Goal: Information Seeking & Learning: Learn about a topic

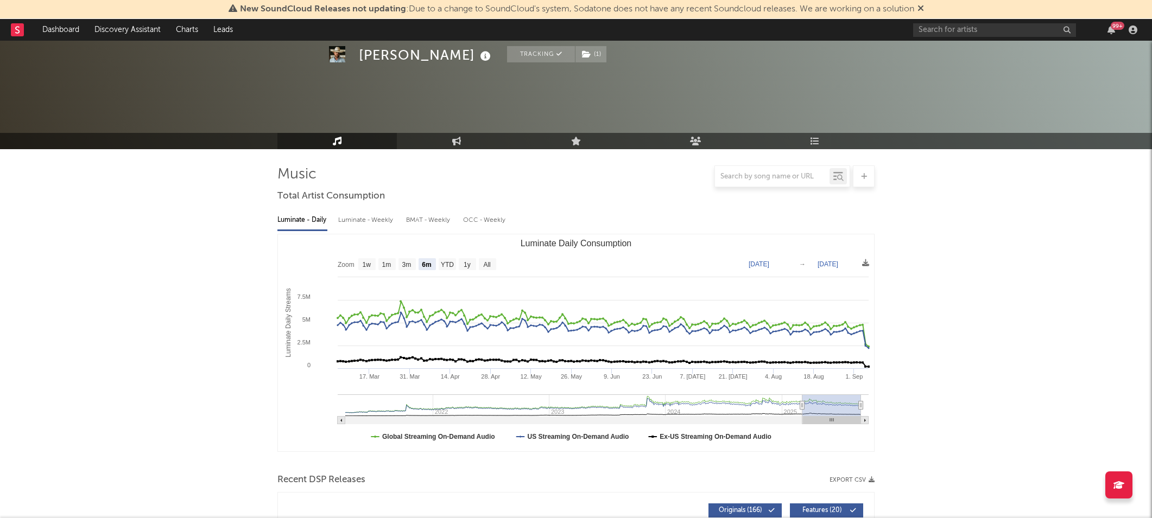
select select "6m"
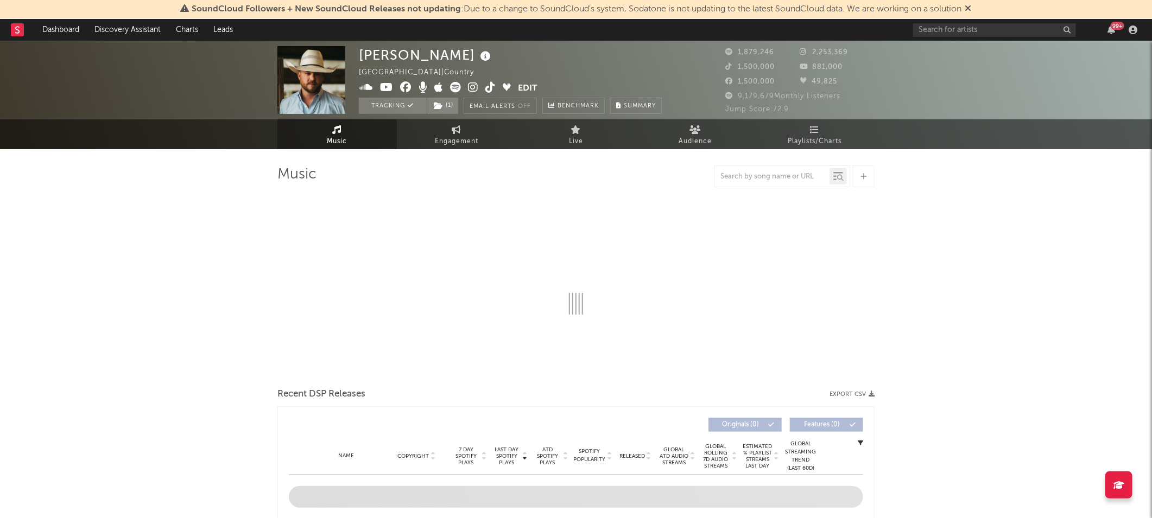
select select "6m"
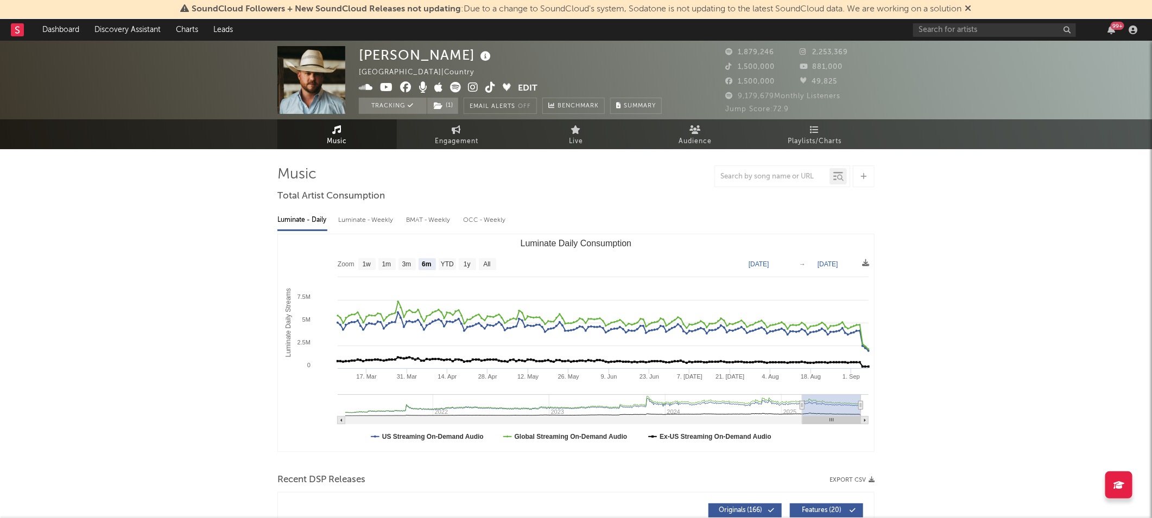
click at [23, 34] on rect at bounding box center [17, 29] width 13 height 13
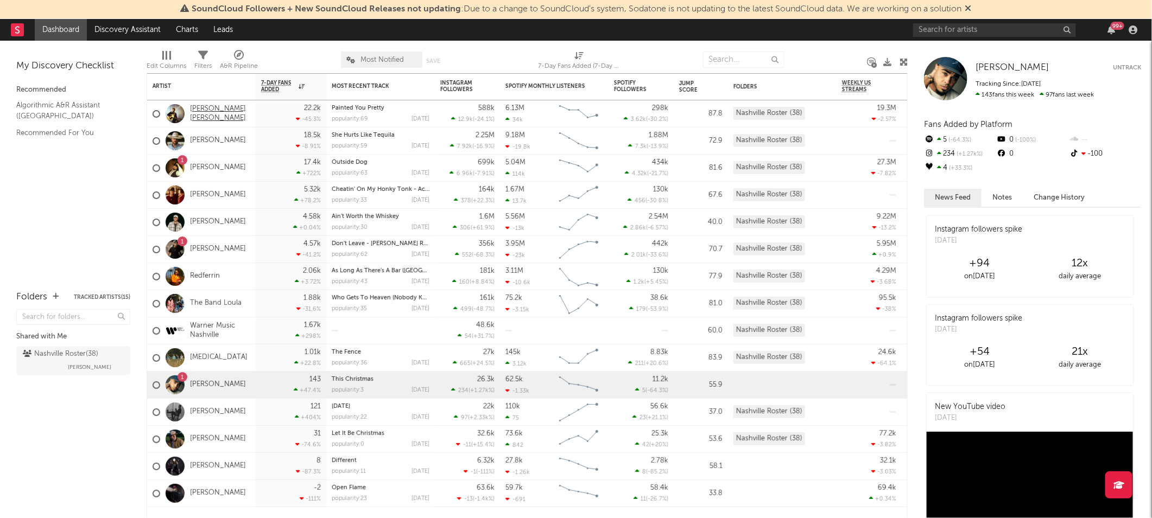
click at [217, 117] on link "[PERSON_NAME] [PERSON_NAME]" at bounding box center [220, 114] width 60 height 18
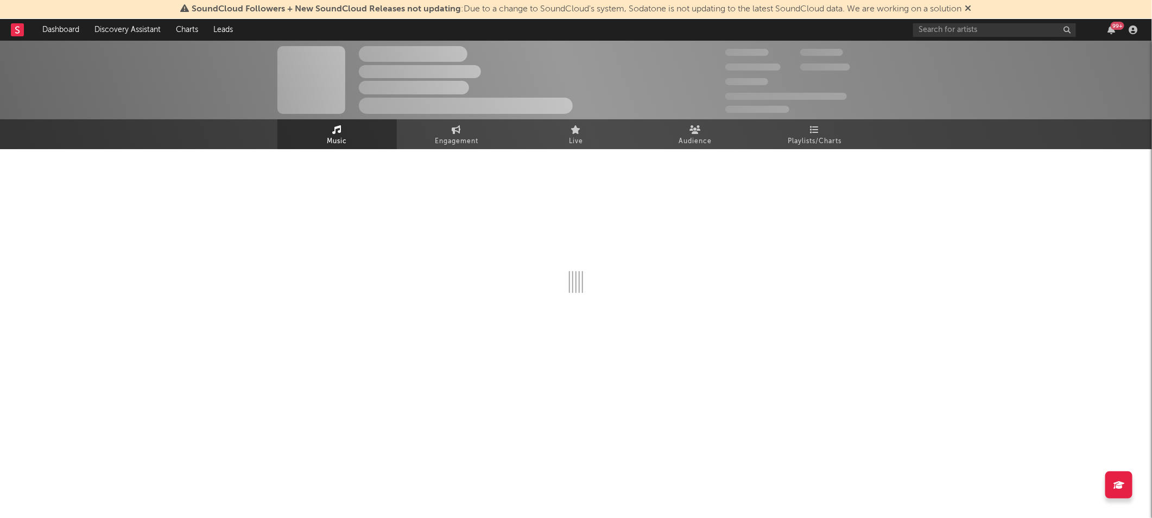
select select "6m"
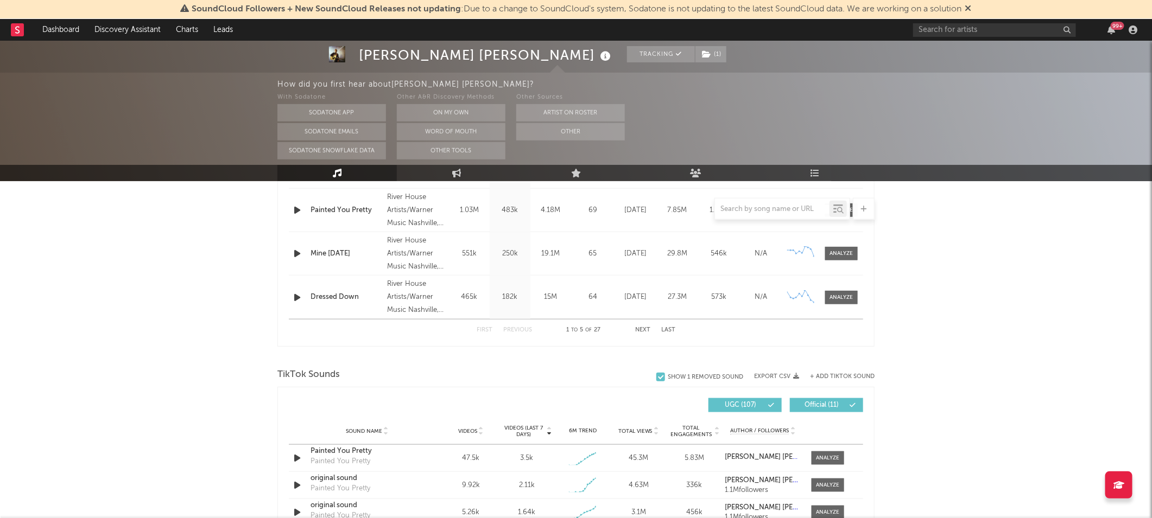
scroll to position [738, 0]
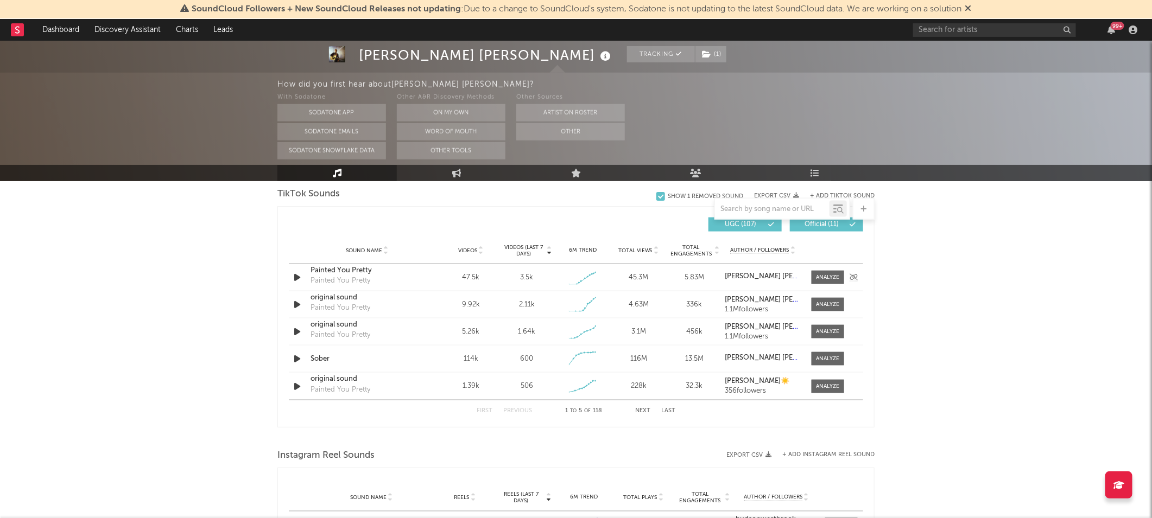
click at [471, 276] on div "47.5k" at bounding box center [471, 278] width 50 height 11
click at [353, 276] on div "Painted You Pretty" at bounding box center [341, 281] width 60 height 11
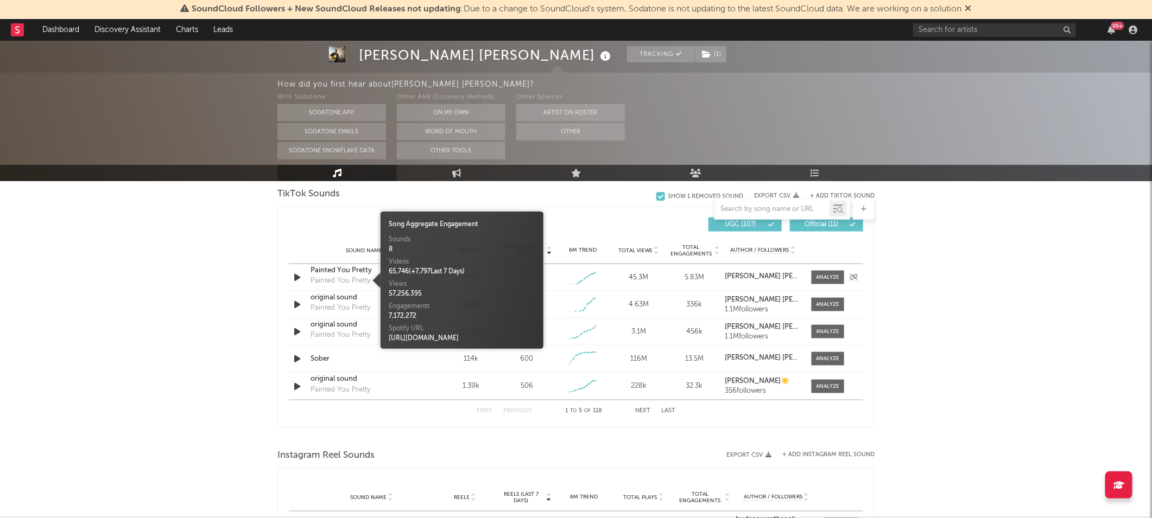
click at [354, 264] on div "Sound Name Painted You Pretty Painted You Pretty Videos 47.5k Videos (last 7 da…" at bounding box center [576, 277] width 574 height 27
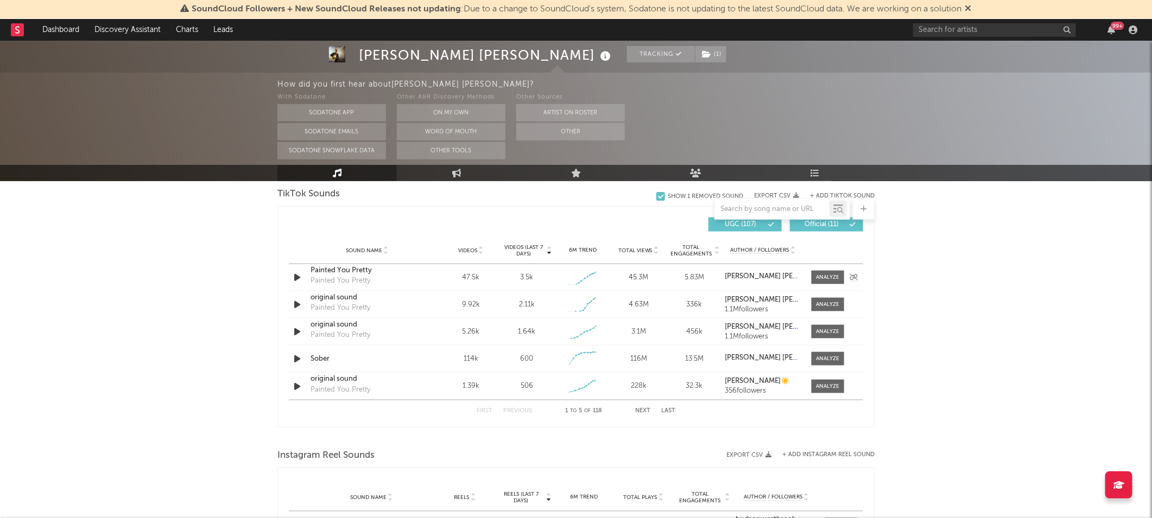
click at [355, 266] on div "Painted You Pretty" at bounding box center [367, 270] width 113 height 11
click at [830, 271] on span at bounding box center [828, 278] width 33 height 14
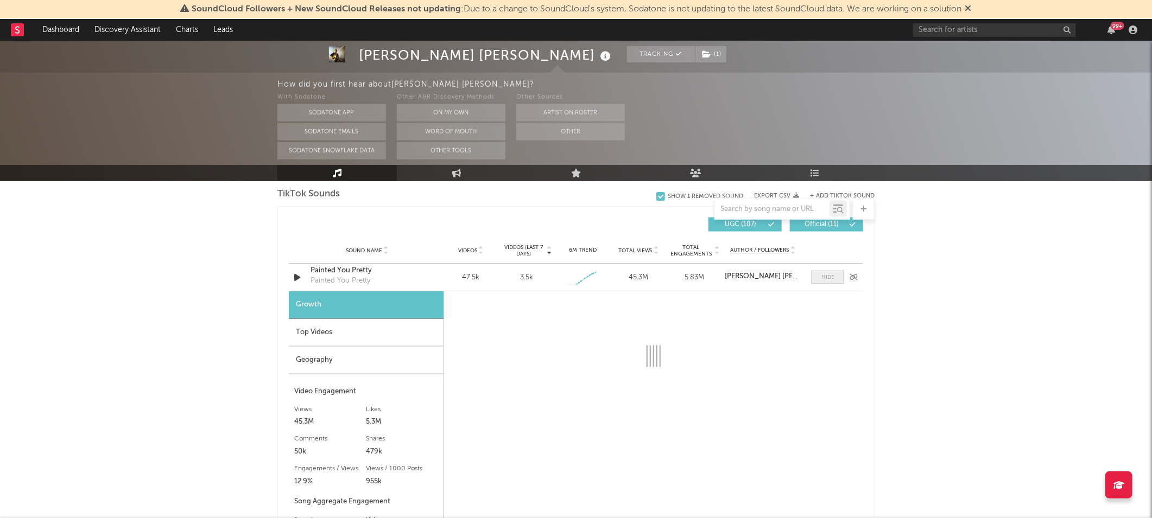
select select "1w"
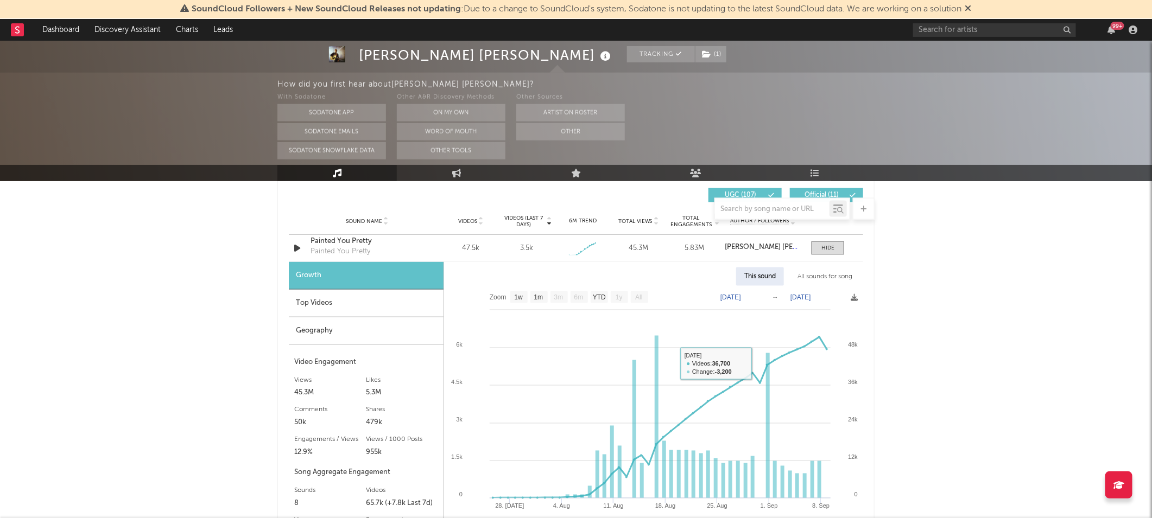
scroll to position [761, 0]
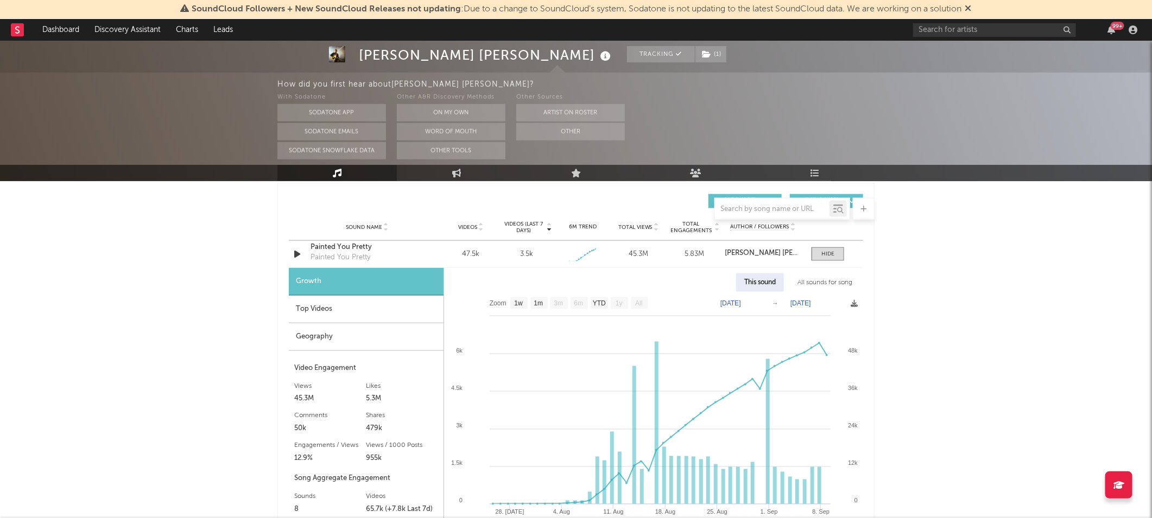
click at [327, 305] on div "Top Videos" at bounding box center [366, 310] width 155 height 28
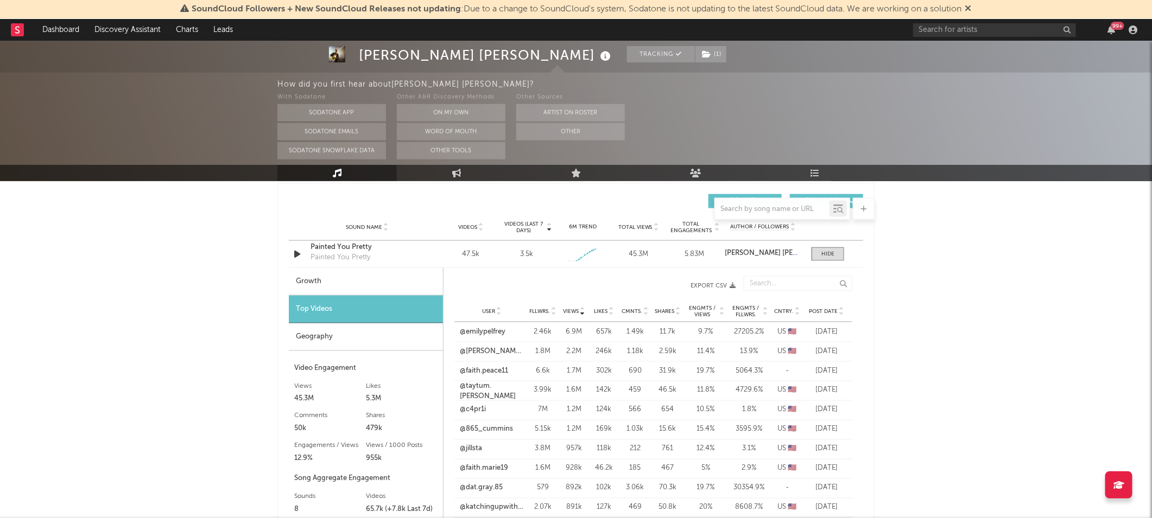
click at [827, 311] on span "Post Date" at bounding box center [823, 311] width 29 height 7
click at [488, 331] on link "@iimlexiirose" at bounding box center [481, 332] width 42 height 11
click at [491, 346] on link "@chloe_holladay" at bounding box center [488, 351] width 56 height 11
click at [491, 368] on link "@addison____3" at bounding box center [486, 371] width 53 height 11
click at [487, 389] on link "@kountrycozy" at bounding box center [484, 390] width 48 height 11
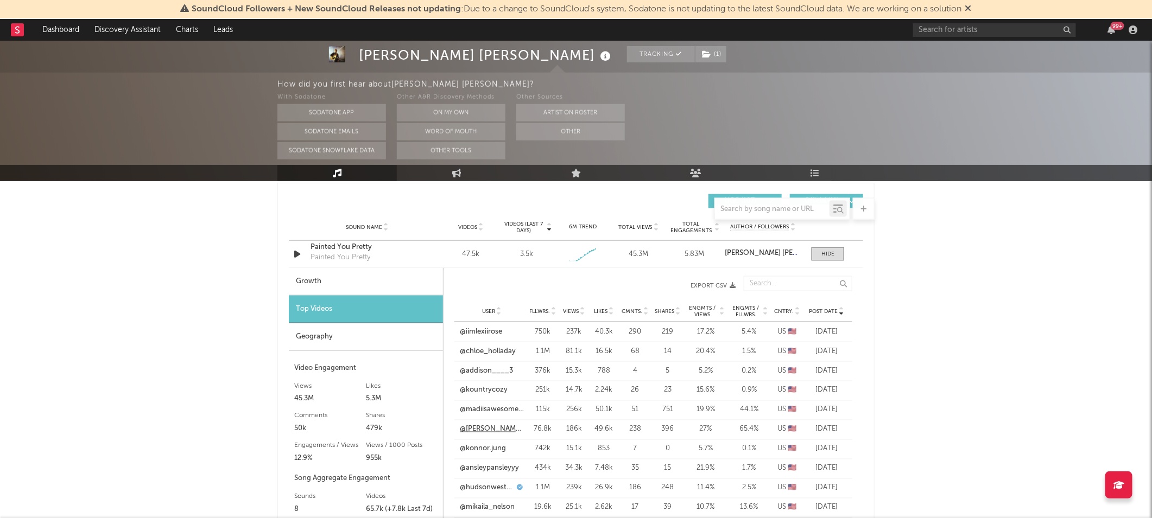
click at [495, 428] on link "@tanner.weaverr" at bounding box center [492, 430] width 64 height 11
click at [497, 409] on link "@madiisawesomeeeee" at bounding box center [492, 410] width 64 height 11
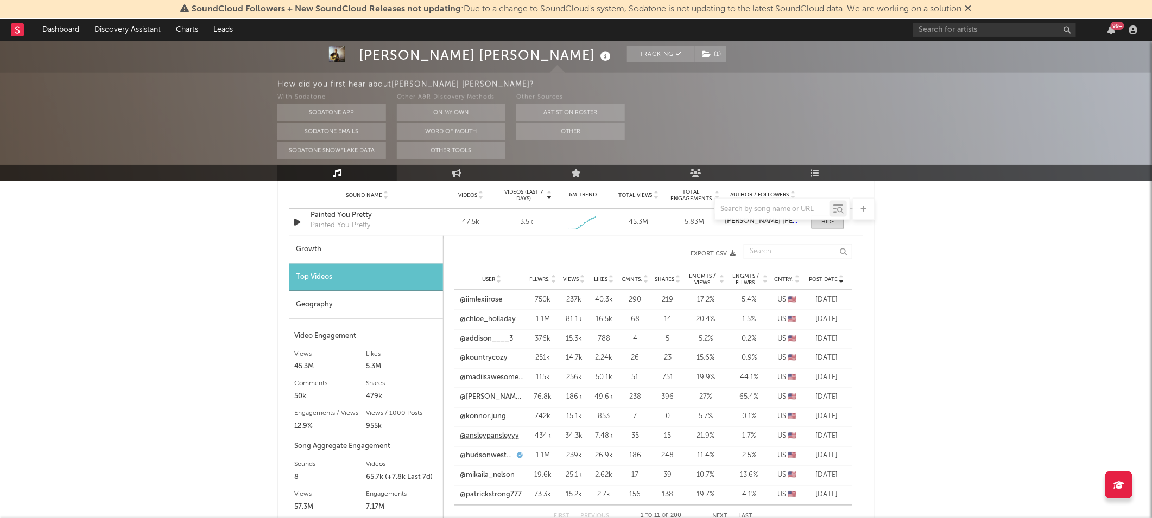
click at [498, 439] on link "@ansleypansleyyy" at bounding box center [489, 437] width 59 height 11
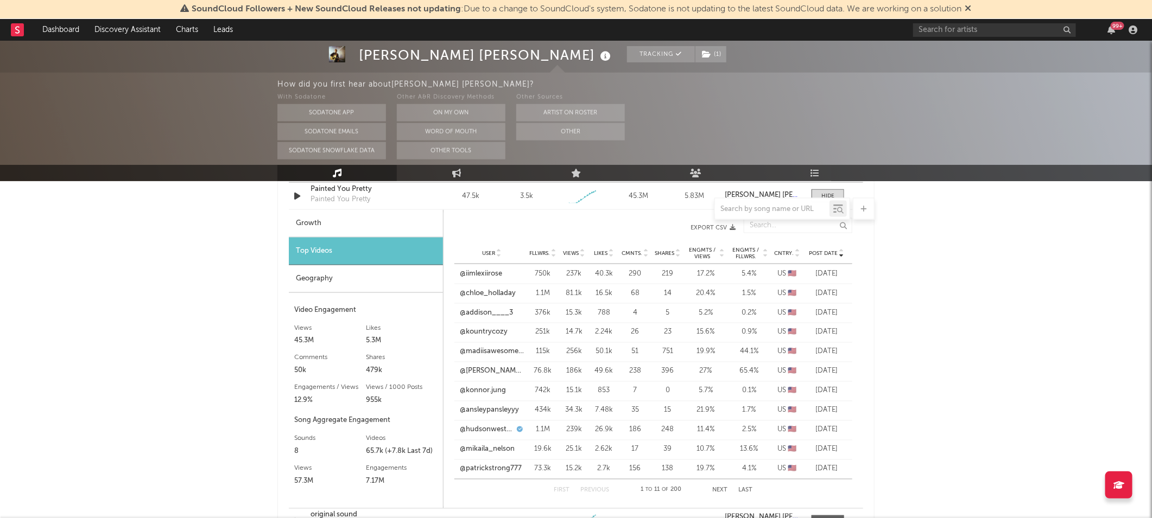
scroll to position [842, 0]
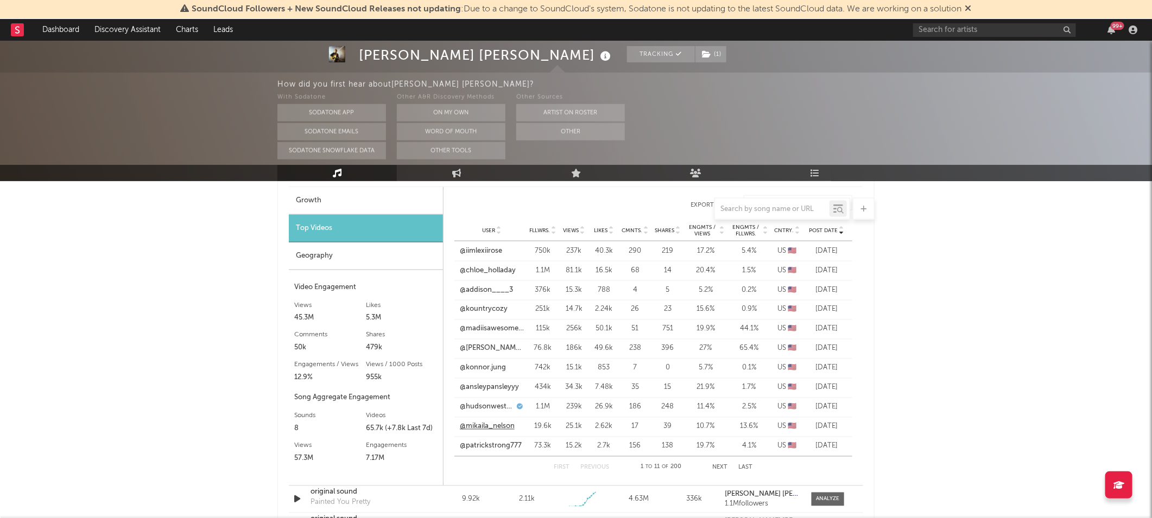
click at [488, 425] on link "@mikaila_nelson" at bounding box center [487, 427] width 55 height 11
click at [505, 442] on link "@patrickstrong777" at bounding box center [491, 446] width 62 height 11
click at [493, 384] on link "@ansleypansleyyy" at bounding box center [489, 388] width 59 height 11
click at [493, 423] on link "@mikaila_nelson" at bounding box center [487, 427] width 55 height 11
click at [492, 365] on link "@konnor.jung" at bounding box center [483, 368] width 46 height 11
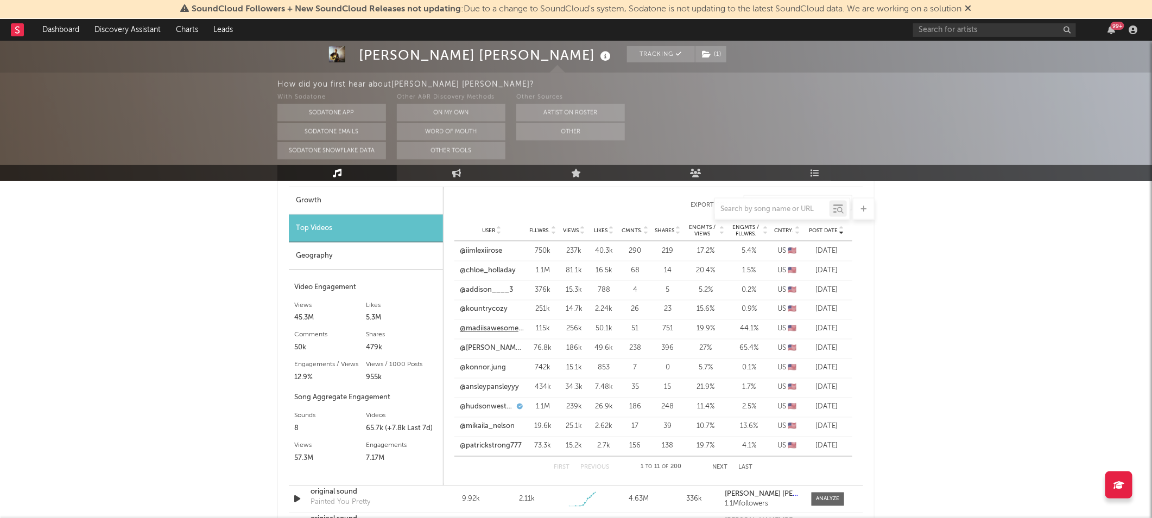
click at [496, 324] on link "@madiisawesomeeeee" at bounding box center [492, 329] width 64 height 11
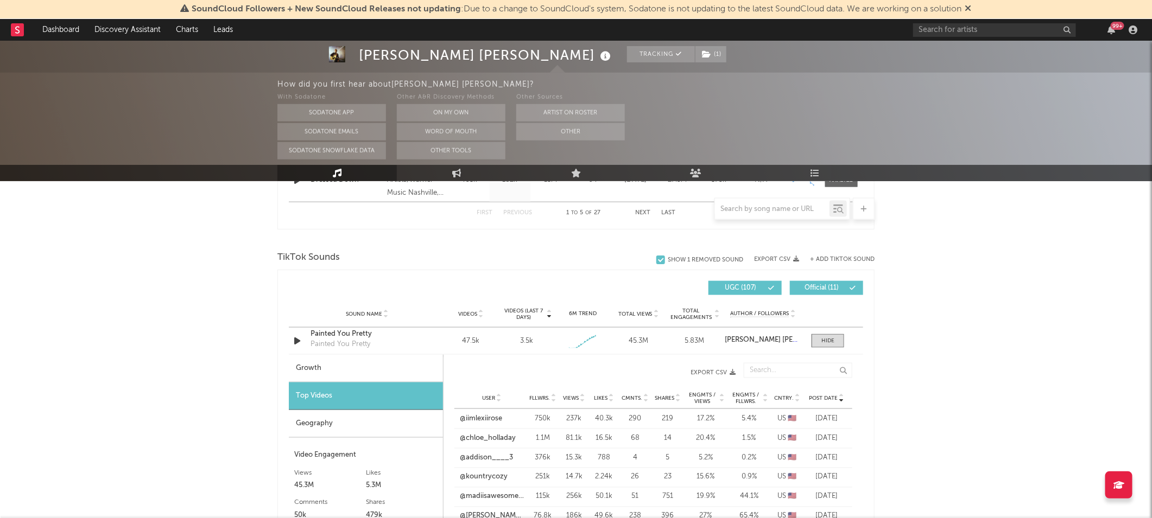
scroll to position [738, 0]
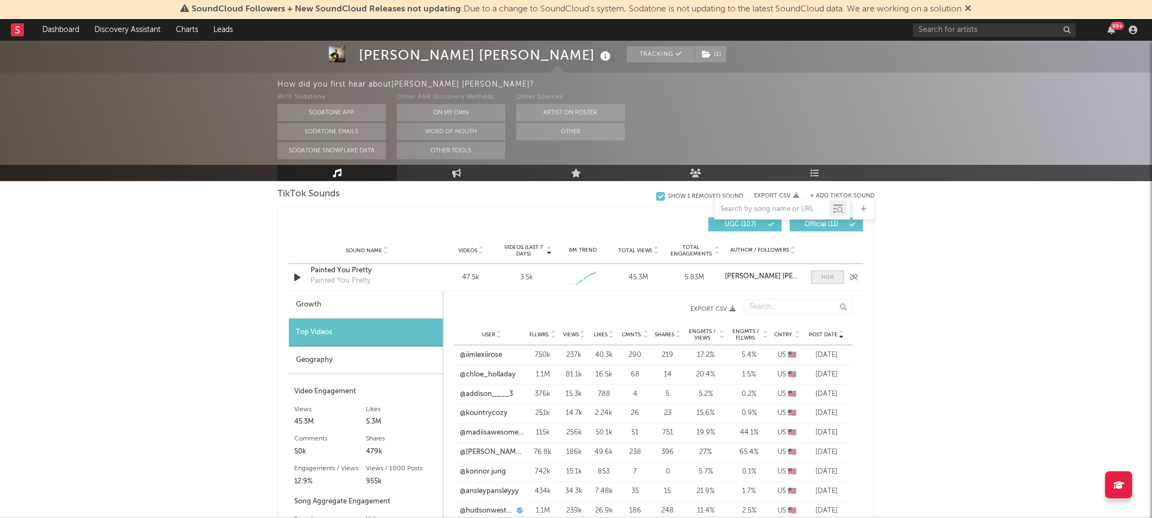
click at [832, 281] on span at bounding box center [828, 278] width 33 height 14
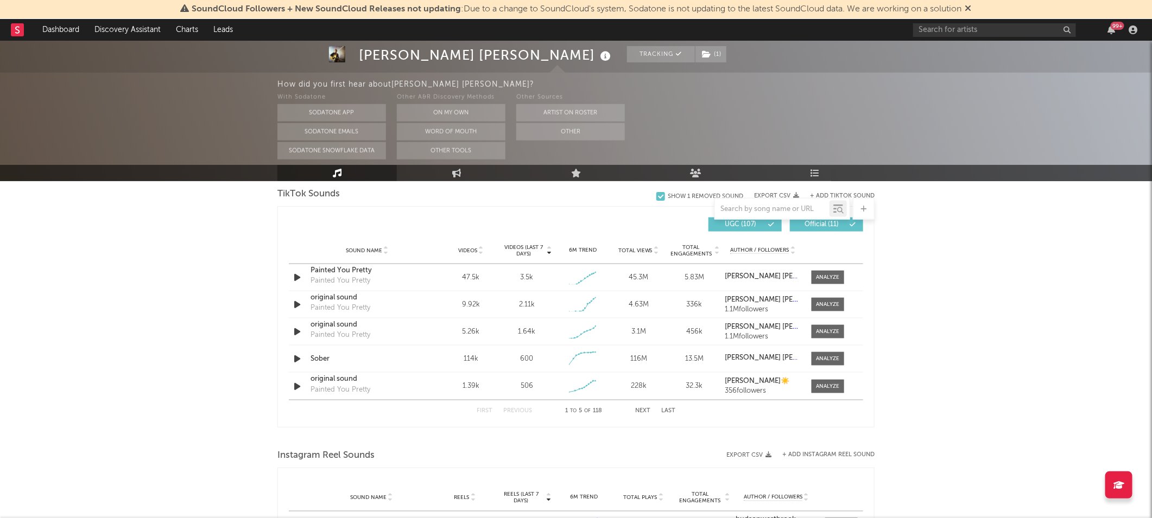
click at [770, 204] on div at bounding box center [772, 210] width 115 height 14
click at [762, 212] on input "text" at bounding box center [772, 209] width 115 height 9
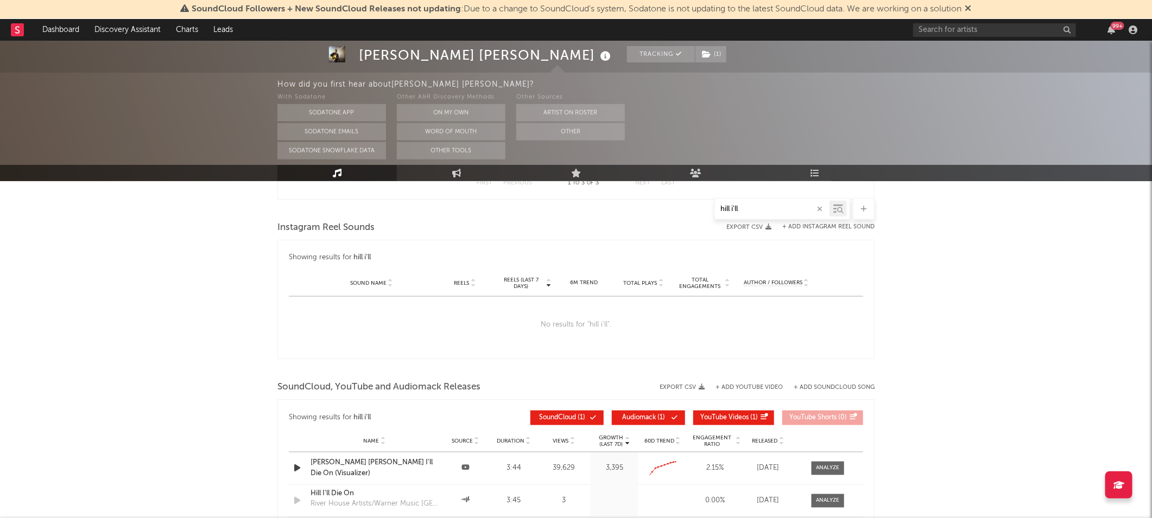
scroll to position [503, 0]
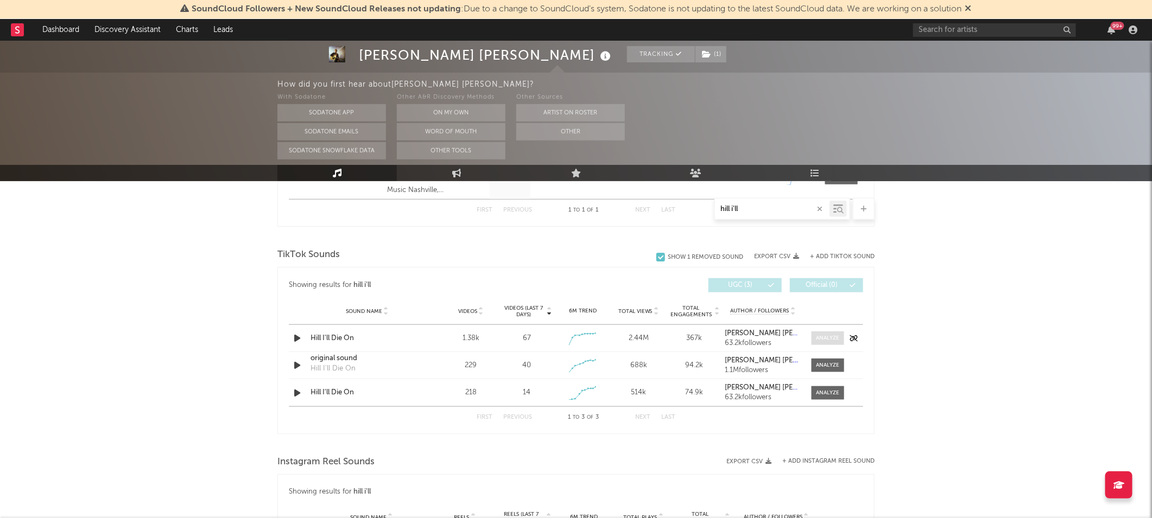
type input "hill i'll"
click at [827, 335] on div at bounding box center [828, 338] width 23 height 8
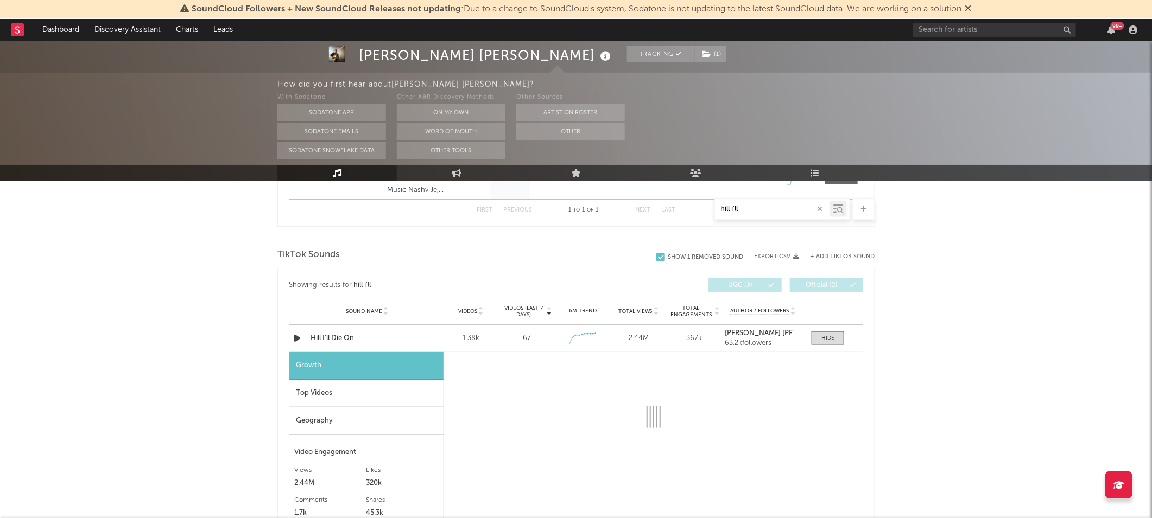
select select "1w"
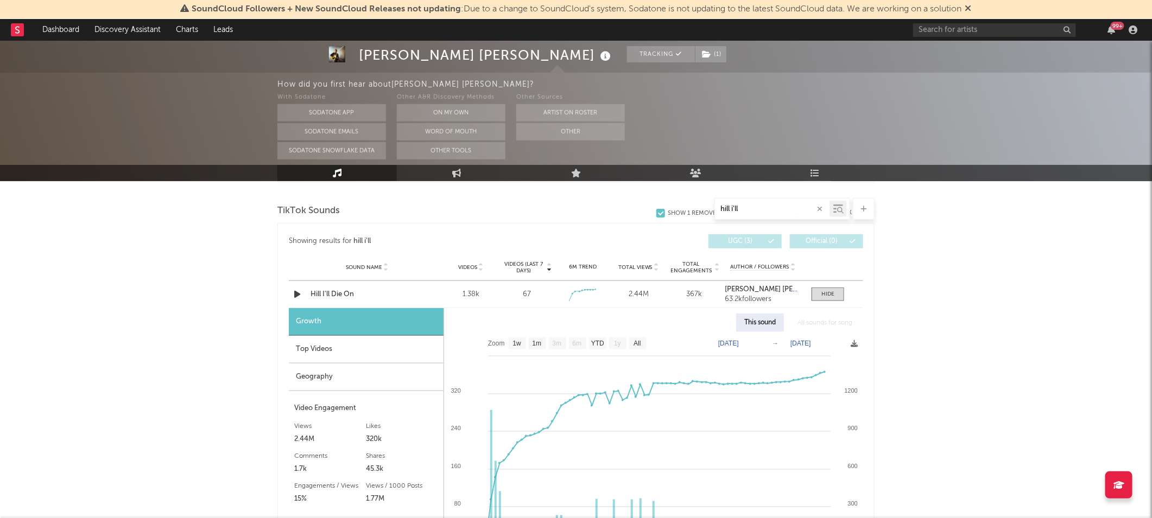
scroll to position [551, 0]
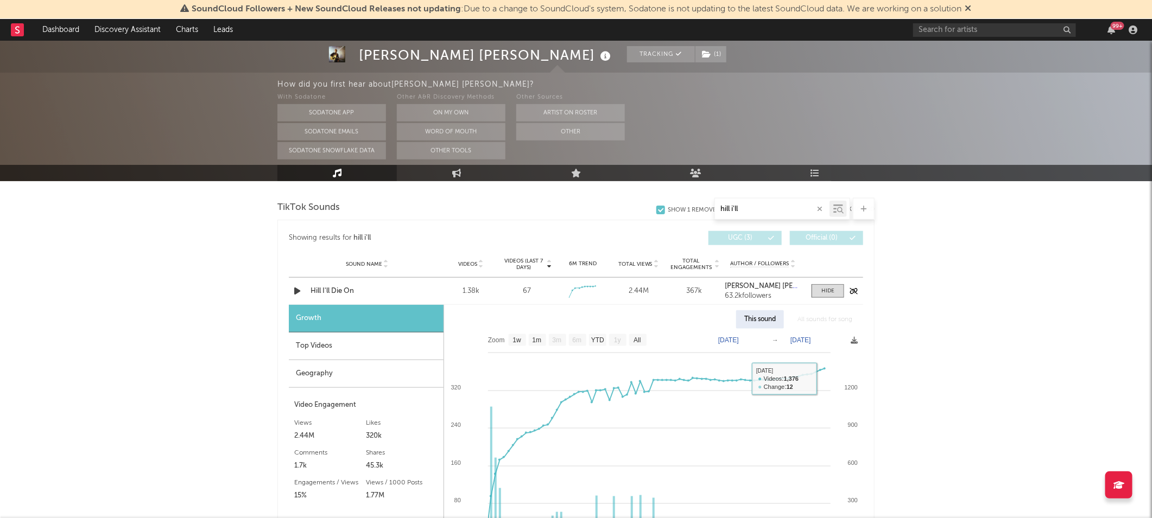
click at [829, 280] on div "Sound Name Hill I'll Die On Videos 1.38k Videos (last 7 days) 67 Weekly Growth …" at bounding box center [576, 291] width 574 height 27
click at [312, 290] on div "Hill I'll Die On" at bounding box center [367, 291] width 113 height 11
click at [838, 293] on span at bounding box center [828, 291] width 33 height 14
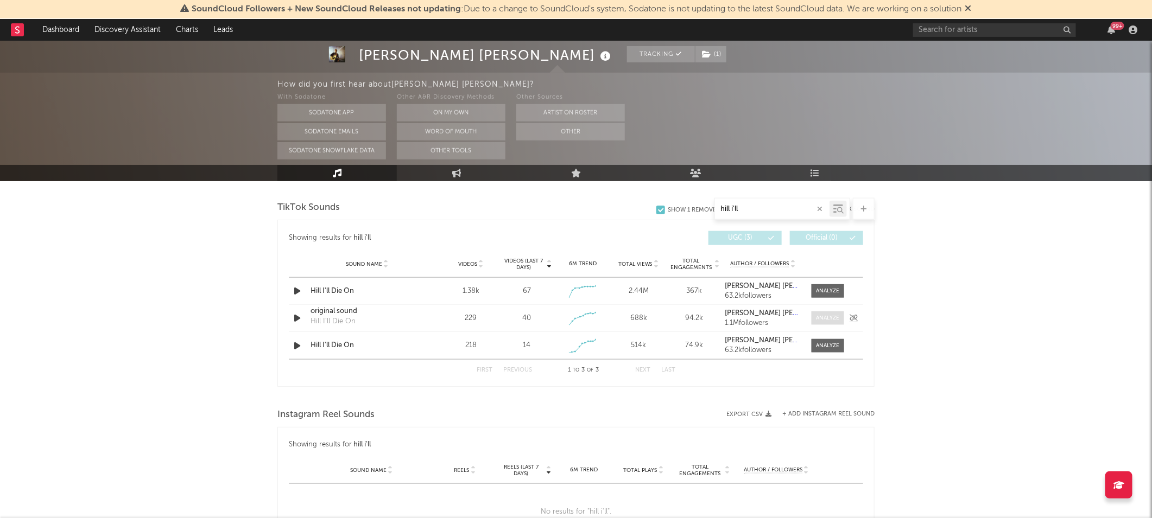
click at [840, 318] on span at bounding box center [828, 319] width 33 height 14
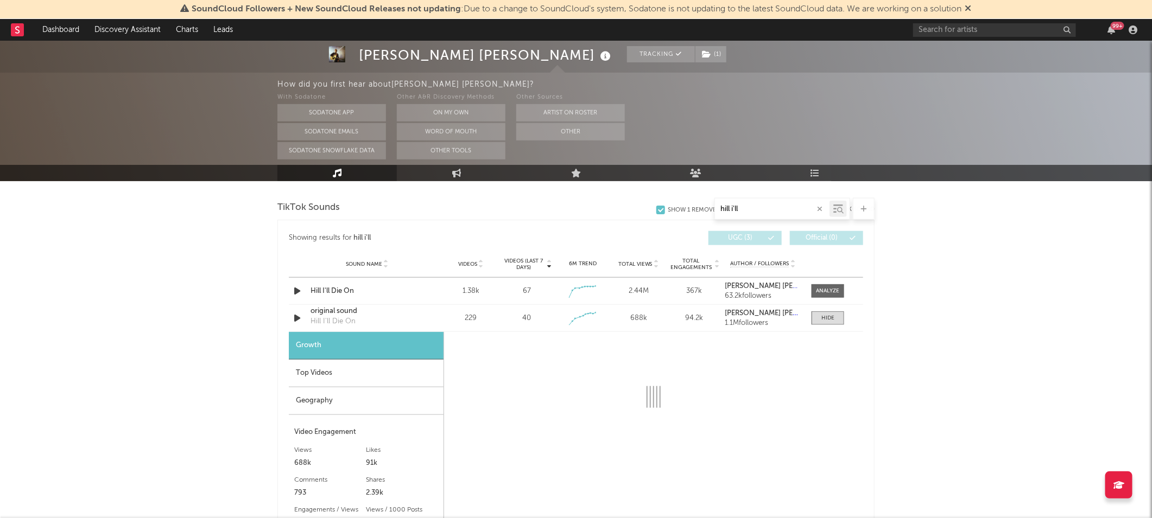
select select "1w"
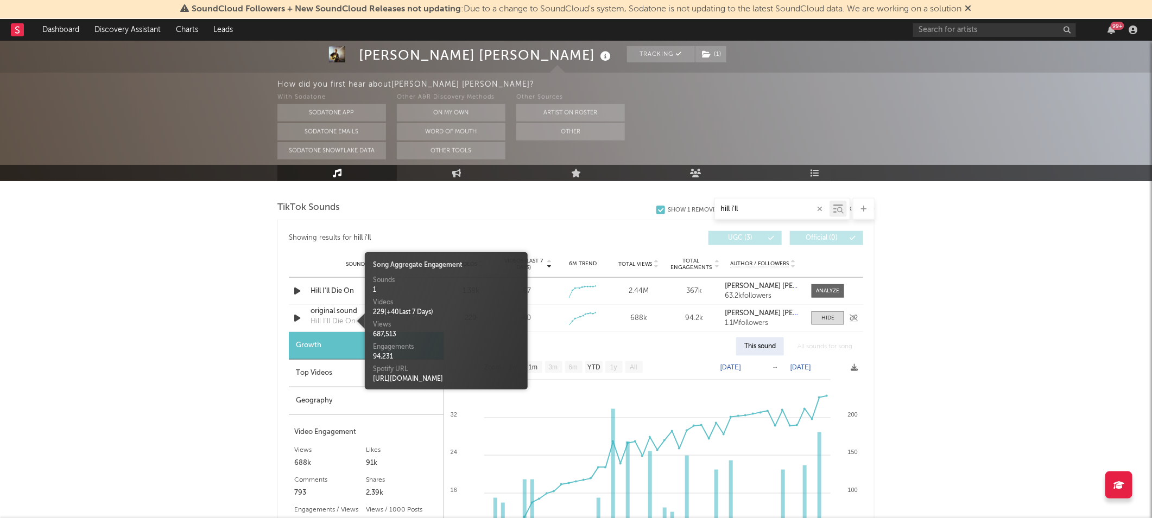
click at [342, 317] on div "Hill I'll Die On" at bounding box center [333, 322] width 45 height 11
click at [334, 314] on div "original sound" at bounding box center [367, 311] width 113 height 11
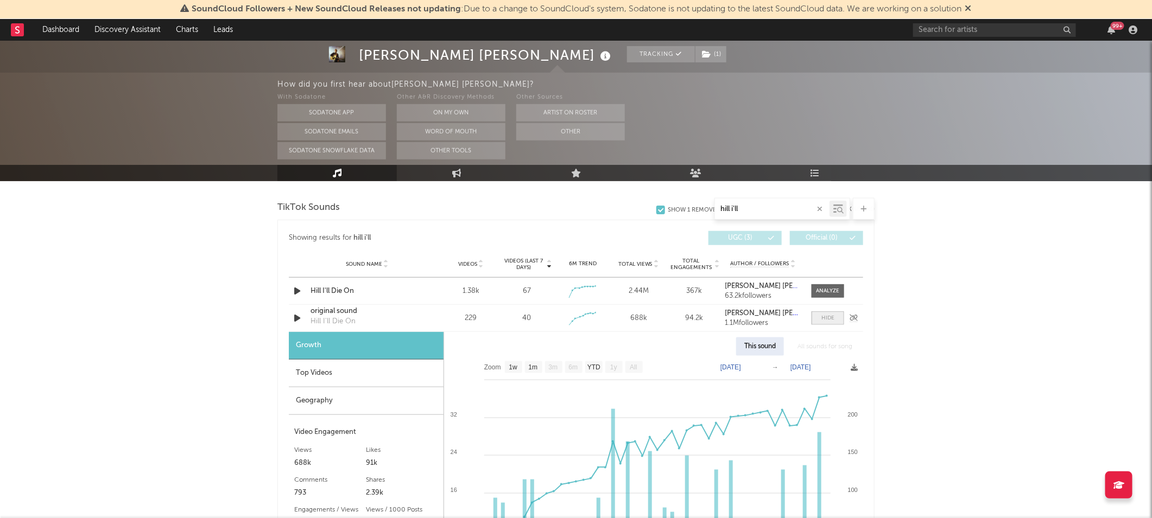
click at [832, 317] on div at bounding box center [827, 318] width 13 height 8
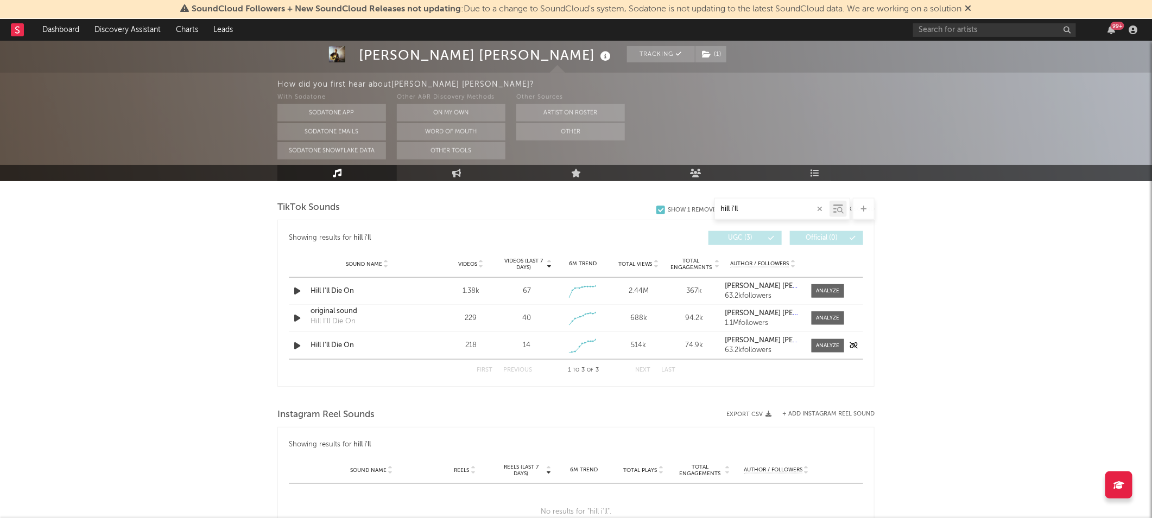
click at [326, 342] on div "Hill I'll Die On" at bounding box center [367, 345] width 113 height 11
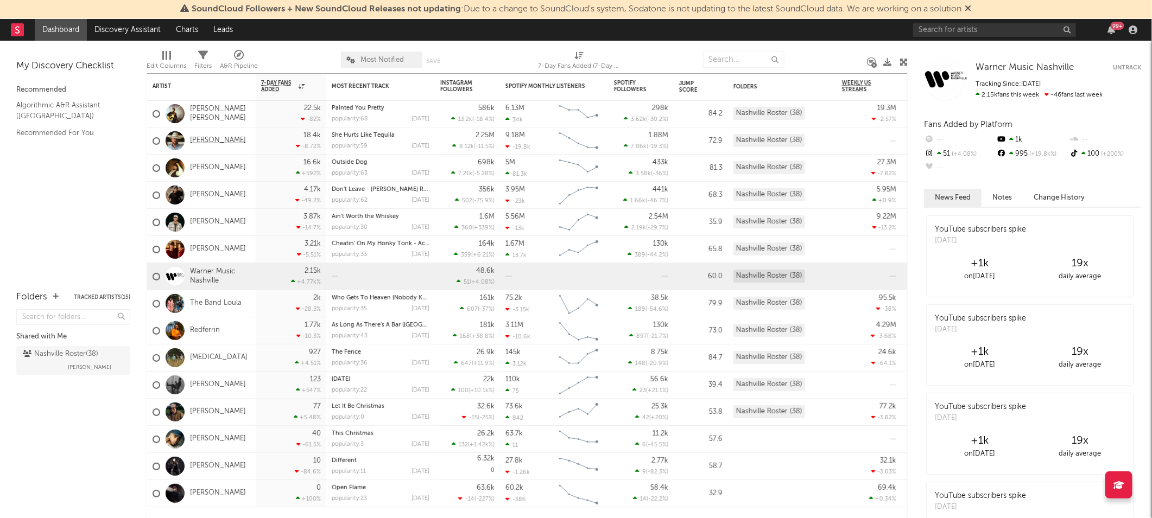
click at [218, 141] on link "[PERSON_NAME]" at bounding box center [218, 140] width 56 height 9
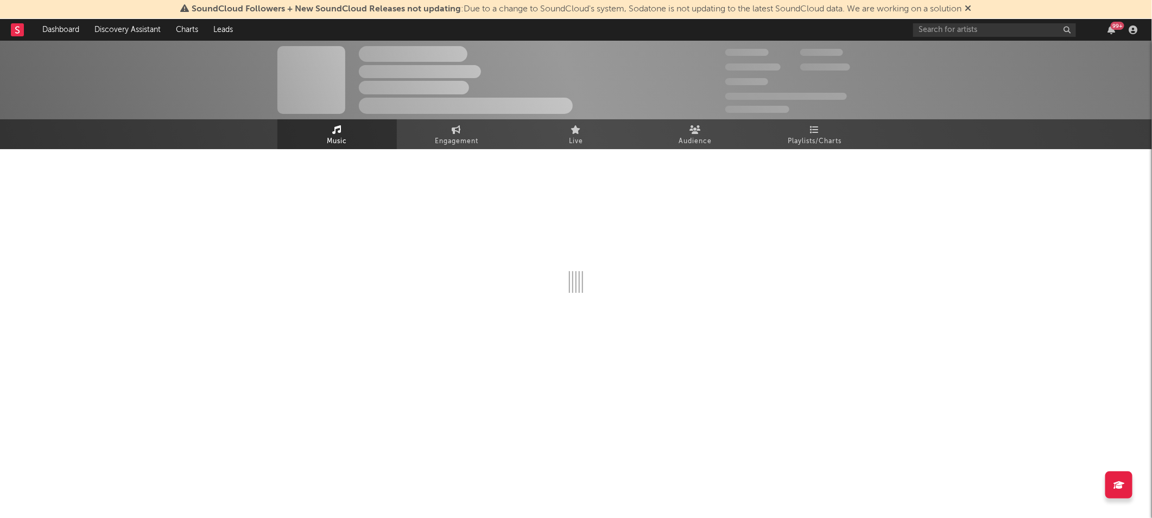
select select "6m"
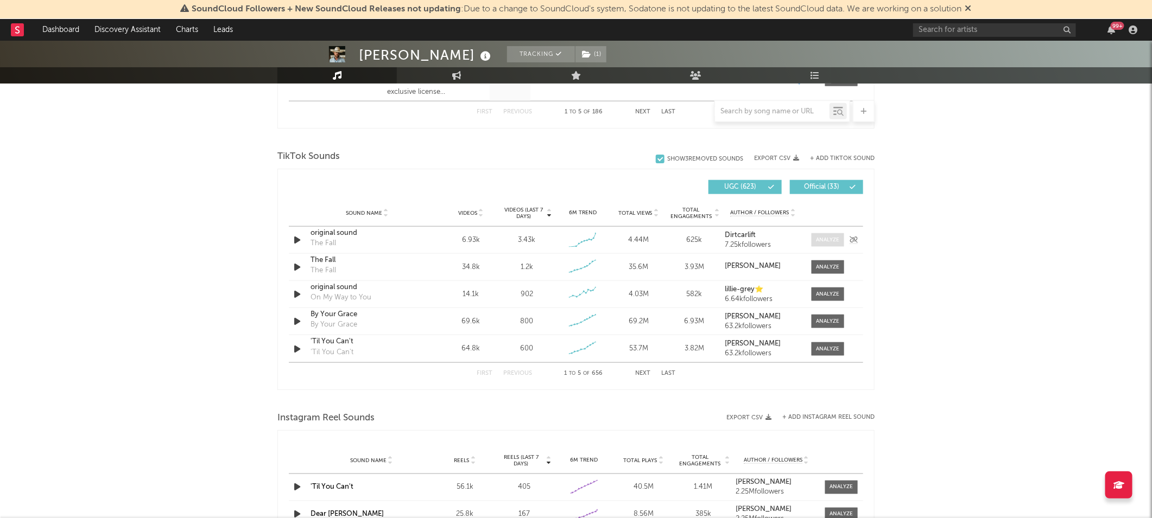
scroll to position [762, 0]
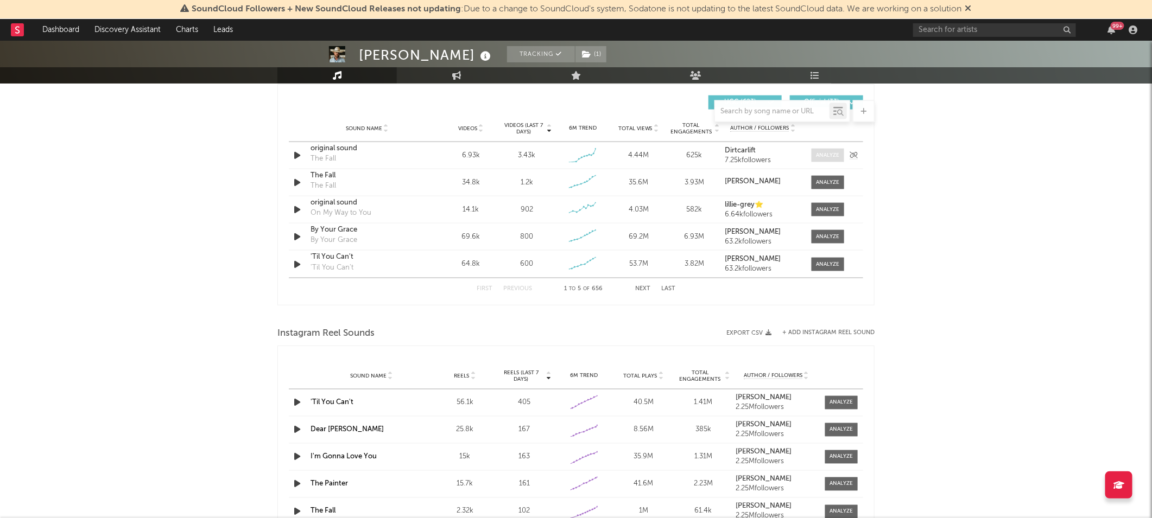
click at [817, 154] on div at bounding box center [828, 155] width 23 height 8
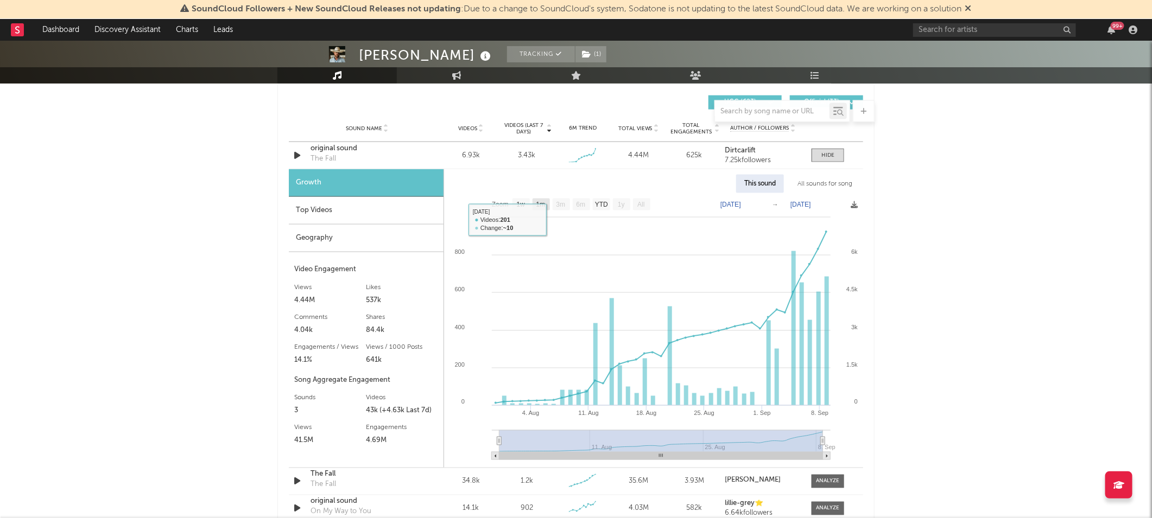
click at [534, 201] on rect at bounding box center [541, 205] width 17 height 12
select select "1m"
type input "[DATE]"
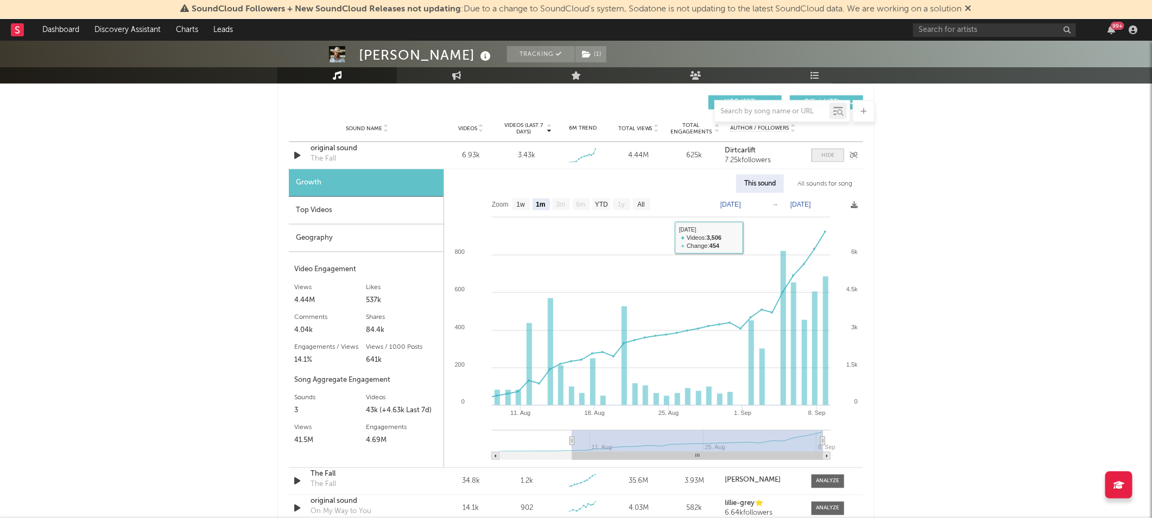
click at [826, 153] on div at bounding box center [827, 155] width 13 height 8
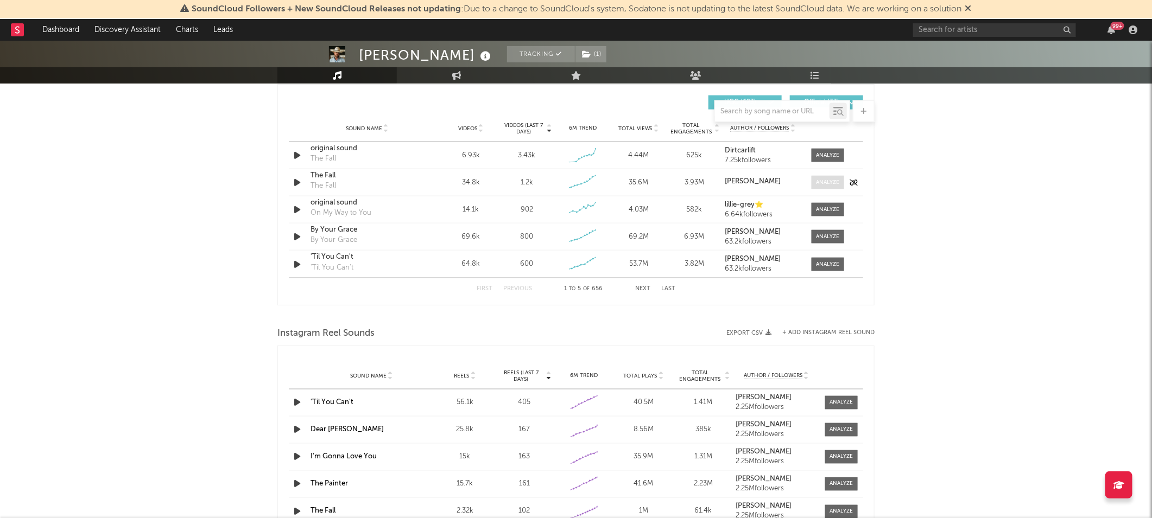
click at [831, 179] on div at bounding box center [828, 183] width 23 height 8
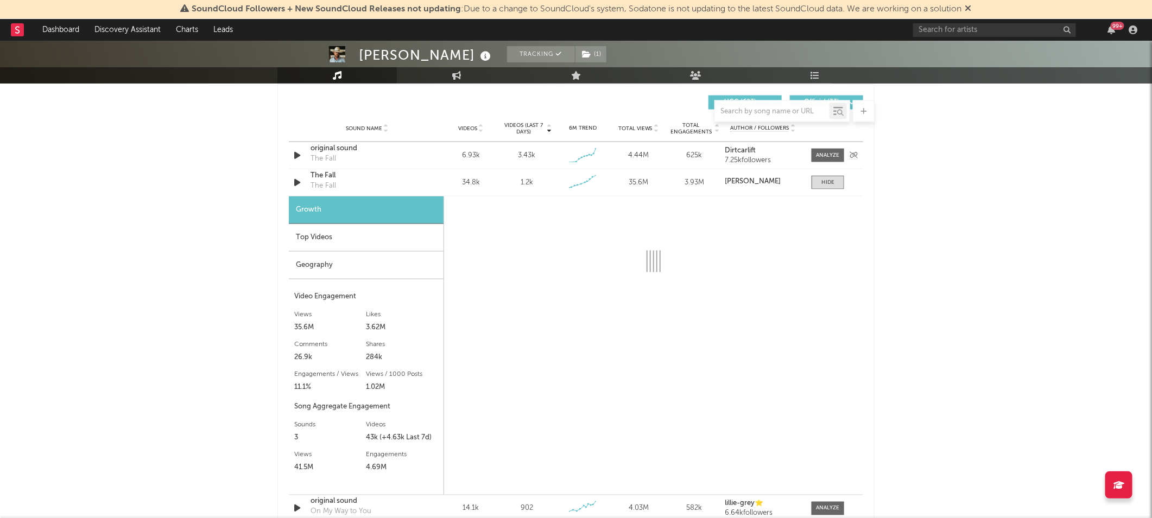
click at [833, 145] on div "Sound Name original sound The Fall Videos 6.93k Videos (last 7 days) 3.43k Week…" at bounding box center [576, 155] width 574 height 27
click at [833, 149] on span at bounding box center [828, 156] width 33 height 14
select select "1w"
select select "6m"
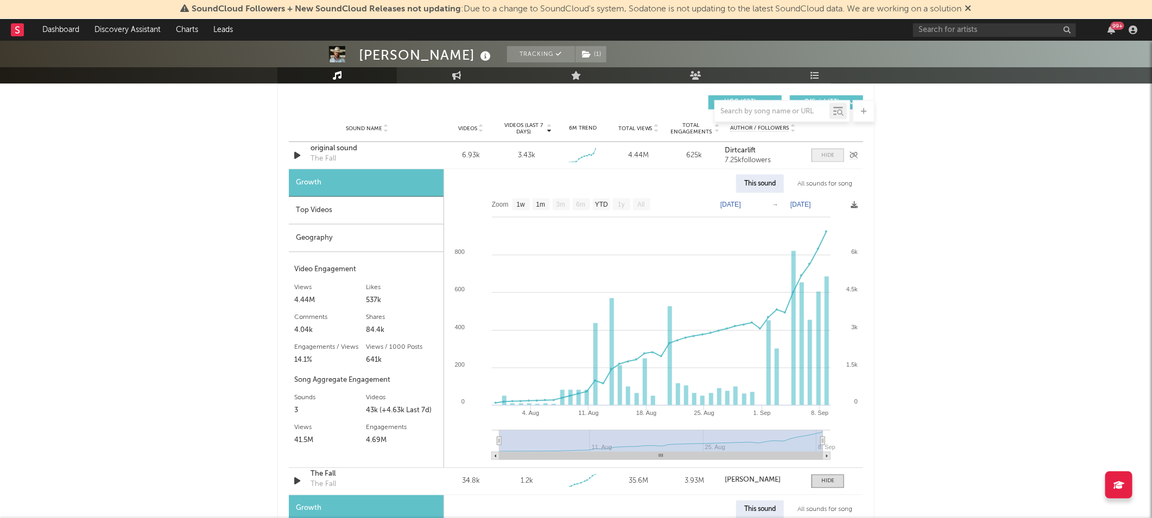
click at [834, 159] on div at bounding box center [827, 155] width 13 height 8
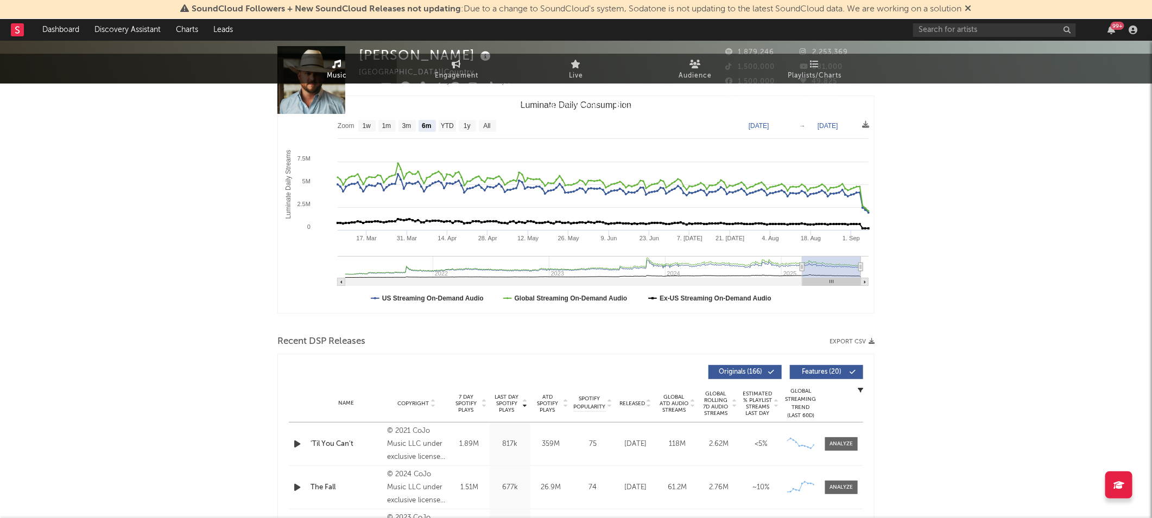
scroll to position [0, 0]
